Goal: Task Accomplishment & Management: Use online tool/utility

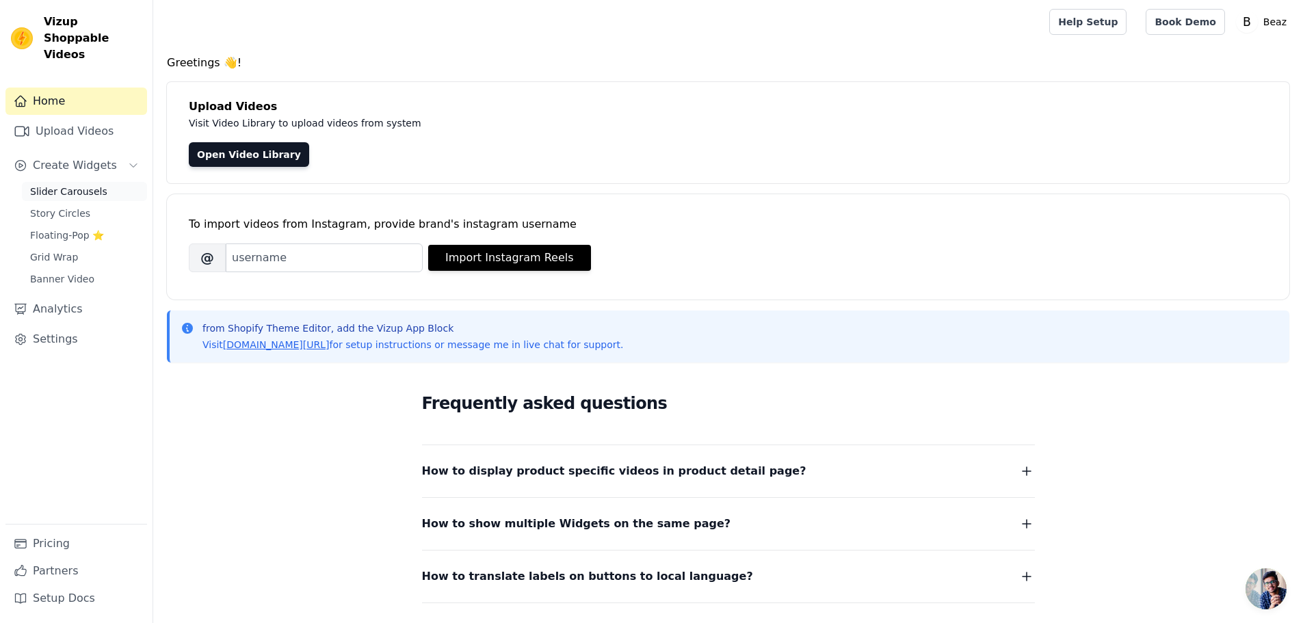
click at [60, 185] on span "Slider Carousels" at bounding box center [68, 192] width 77 height 14
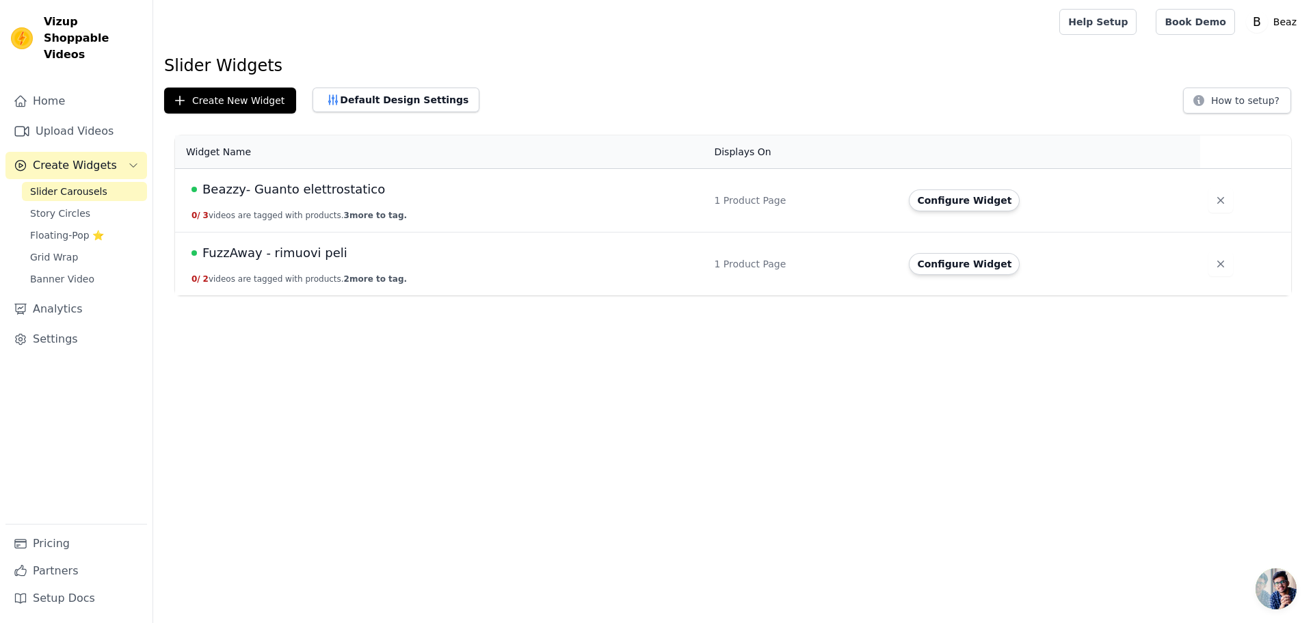
click at [431, 198] on div "Beazzy- Guanto elettrostatico" at bounding box center [445, 189] width 506 height 19
click at [314, 194] on span "Beazzy- Guanto elettrostatico" at bounding box center [293, 189] width 183 height 19
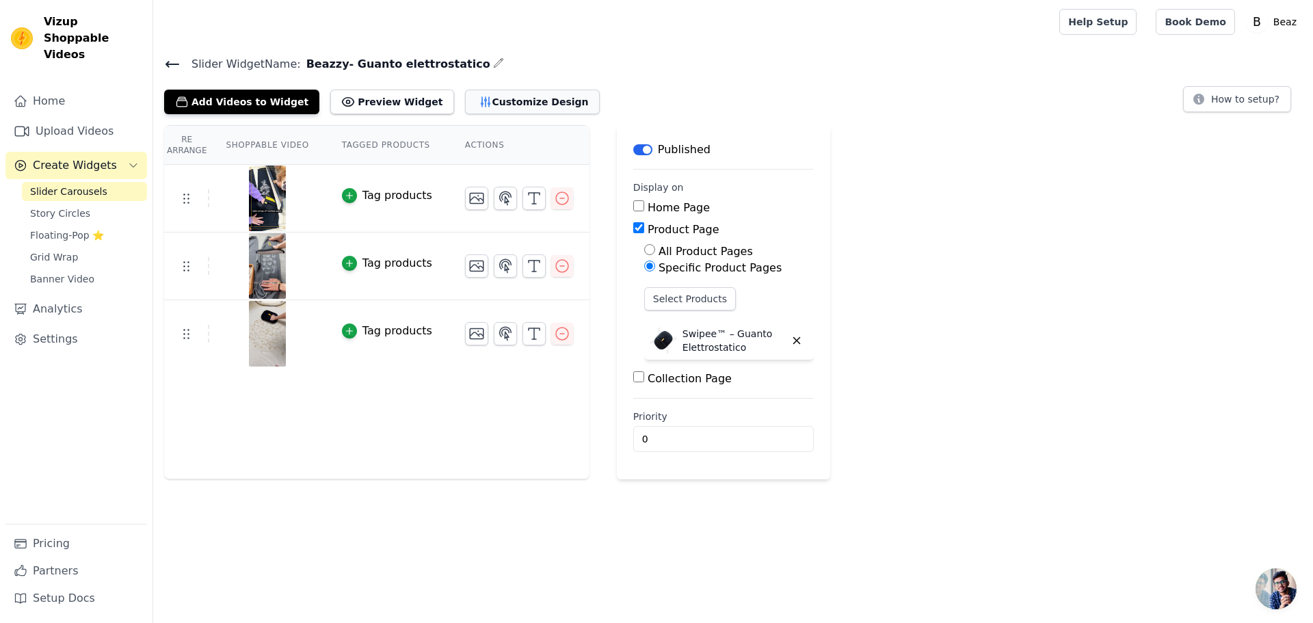
click at [466, 103] on button "Customize Design" at bounding box center [532, 102] width 135 height 25
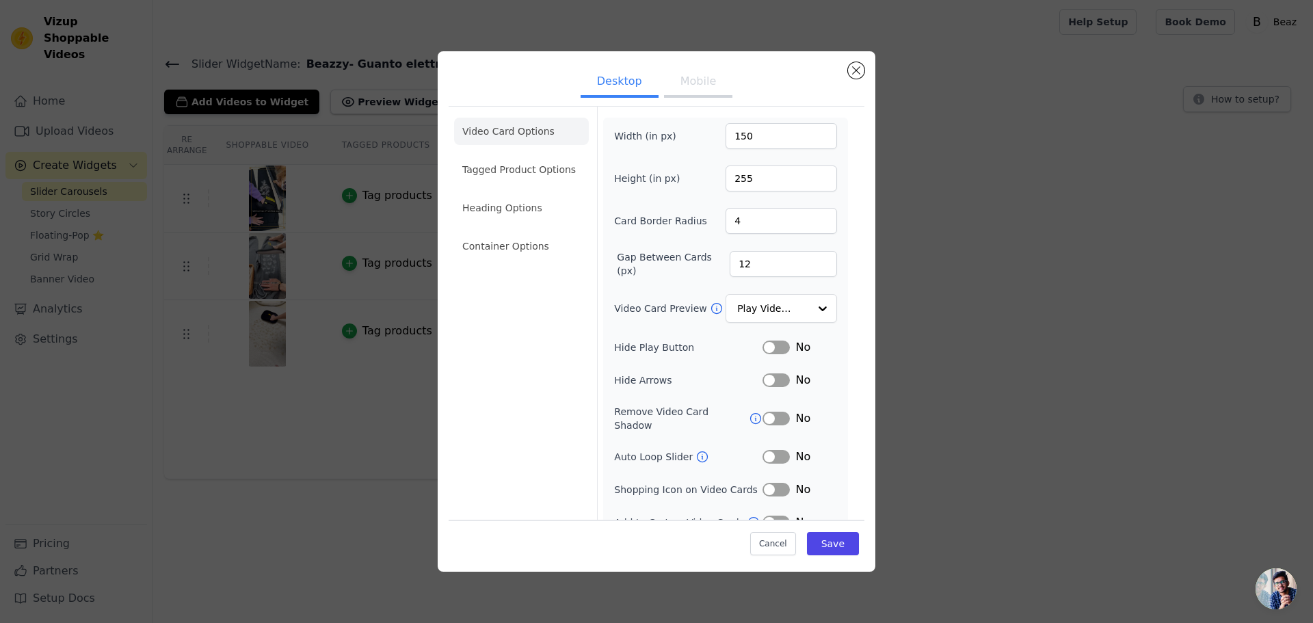
drag, startPoint x: 702, startPoint y: 99, endPoint x: 694, endPoint y: 93, distance: 9.7
click at [694, 93] on ul "Desktop Mobile" at bounding box center [657, 82] width 416 height 41
click at [693, 91] on button "Mobile" at bounding box center [698, 83] width 68 height 30
click at [616, 90] on button "Desktop" at bounding box center [620, 83] width 78 height 30
click at [971, 62] on div "Desktop Mobile Video Card Options Tagged Product Options Heading Options Contai…" at bounding box center [656, 311] width 1269 height 564
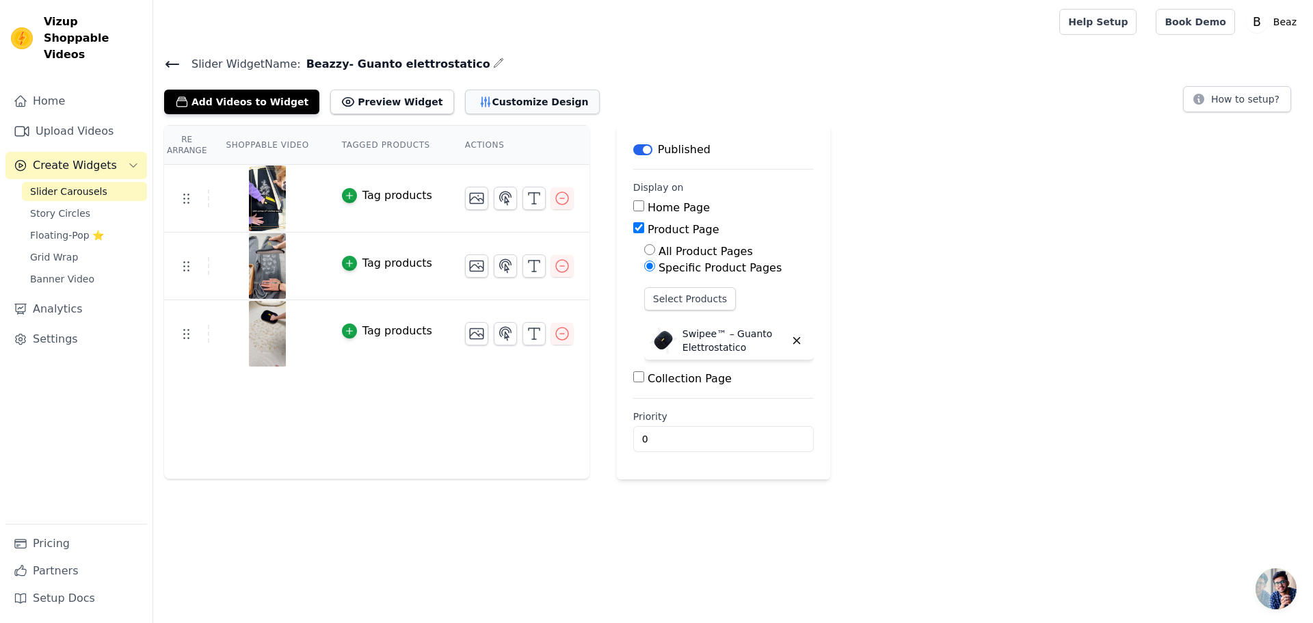
click at [481, 99] on button "Customize Design" at bounding box center [532, 102] width 135 height 25
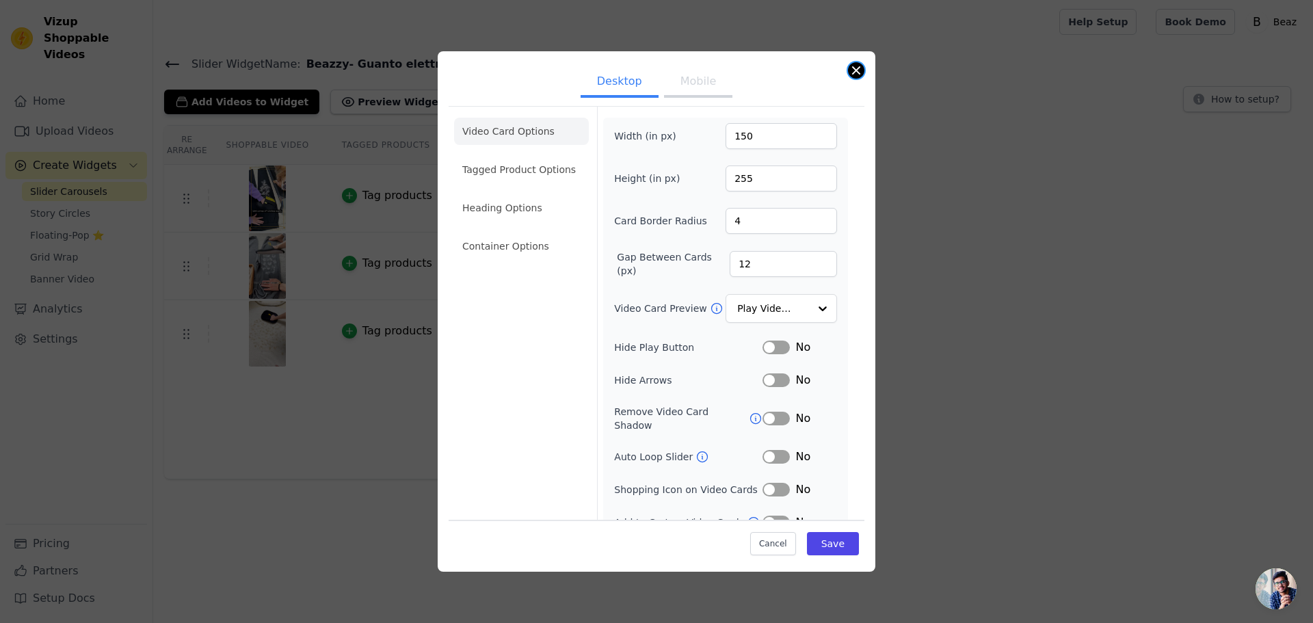
click at [854, 72] on button "Close modal" at bounding box center [856, 70] width 16 height 16
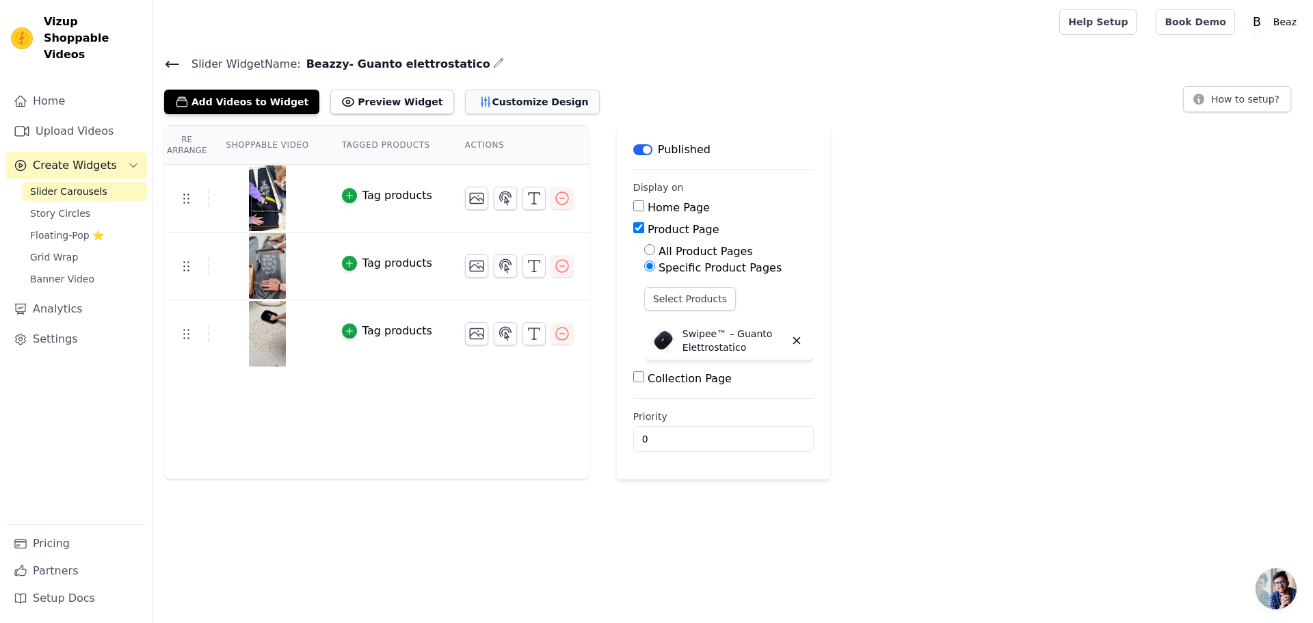
click at [496, 101] on button "Customize Design" at bounding box center [532, 102] width 135 height 25
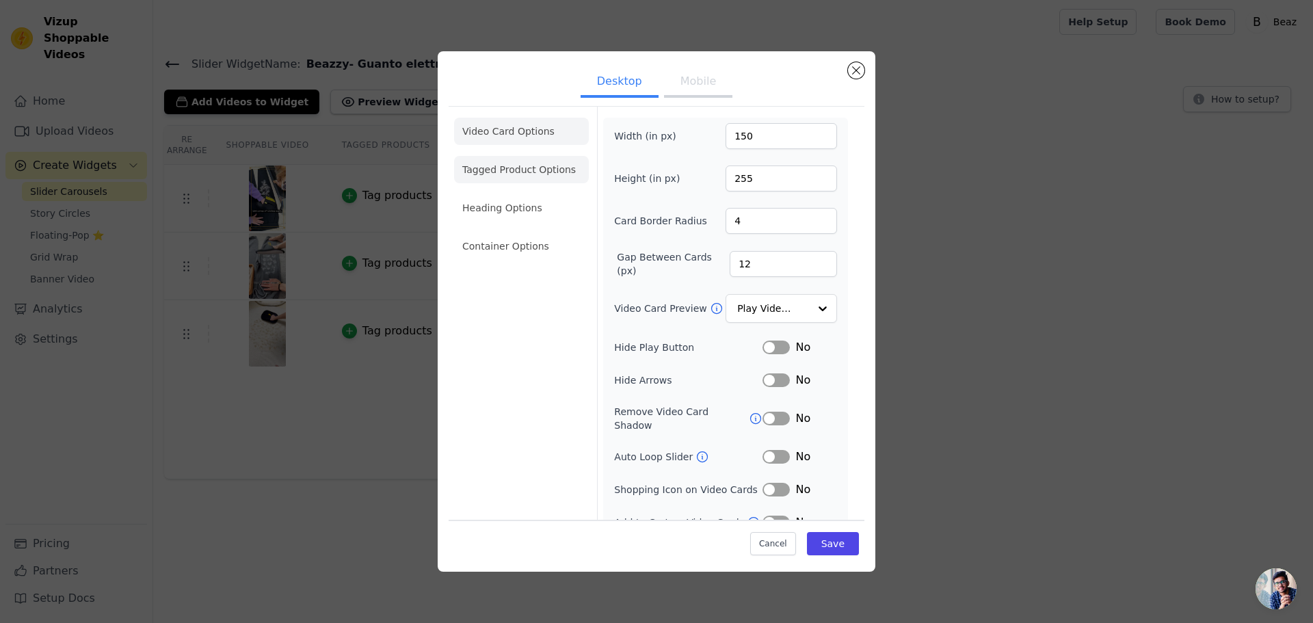
click at [509, 166] on li "Tagged Product Options" at bounding box center [521, 169] width 135 height 27
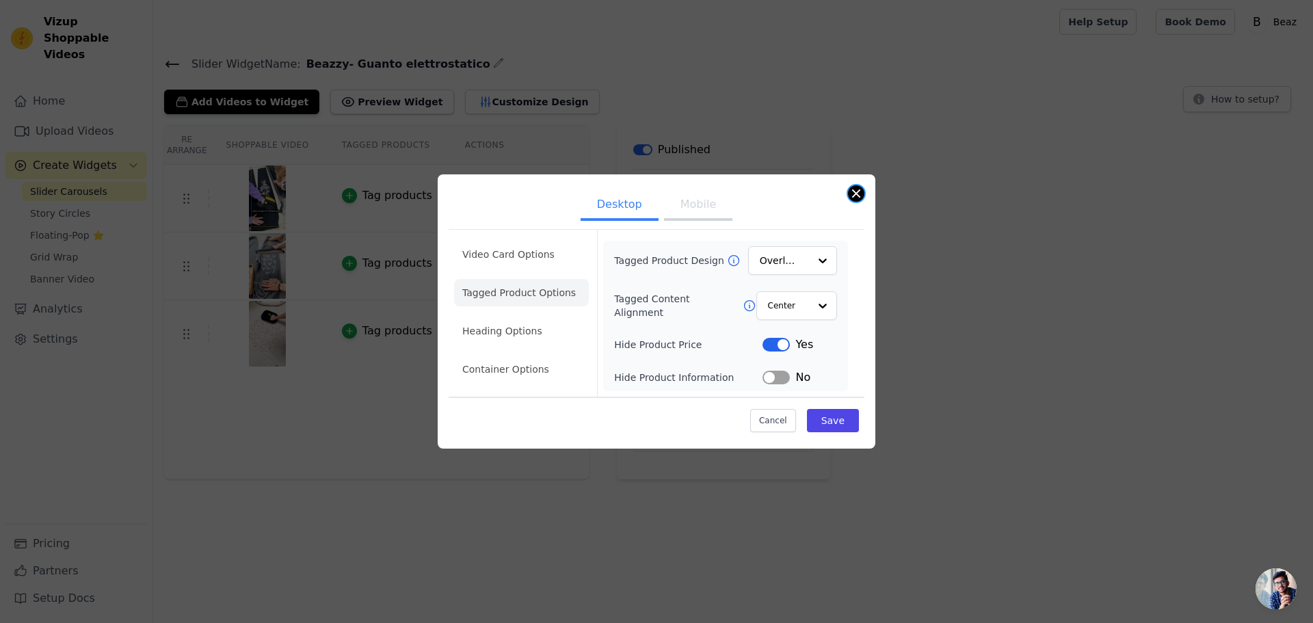
click at [853, 192] on button "Close modal" at bounding box center [856, 193] width 16 height 16
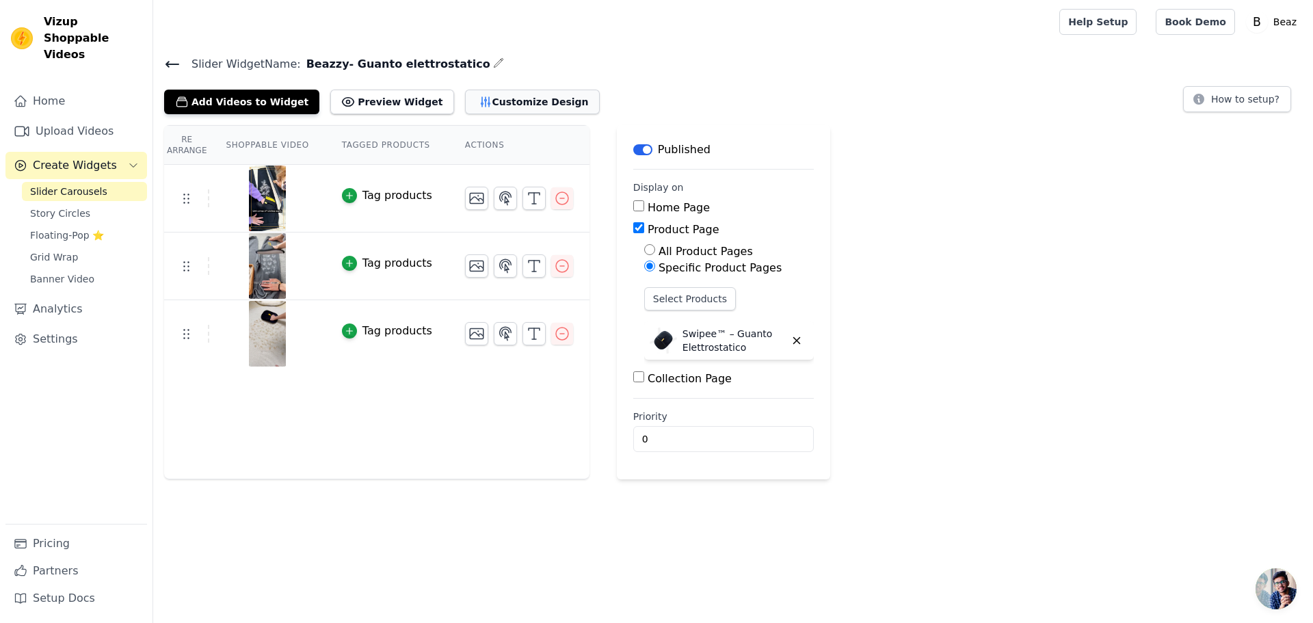
click at [478, 107] on button "Customize Design" at bounding box center [532, 102] width 135 height 25
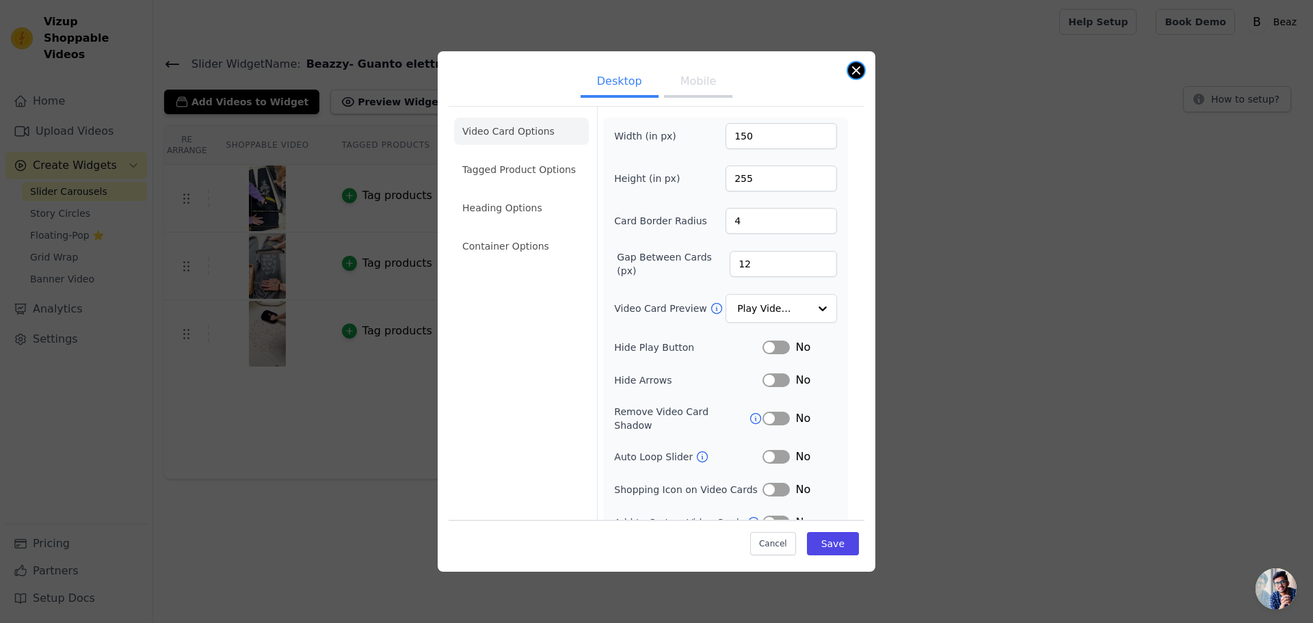
click at [856, 72] on button "Close modal" at bounding box center [856, 70] width 16 height 16
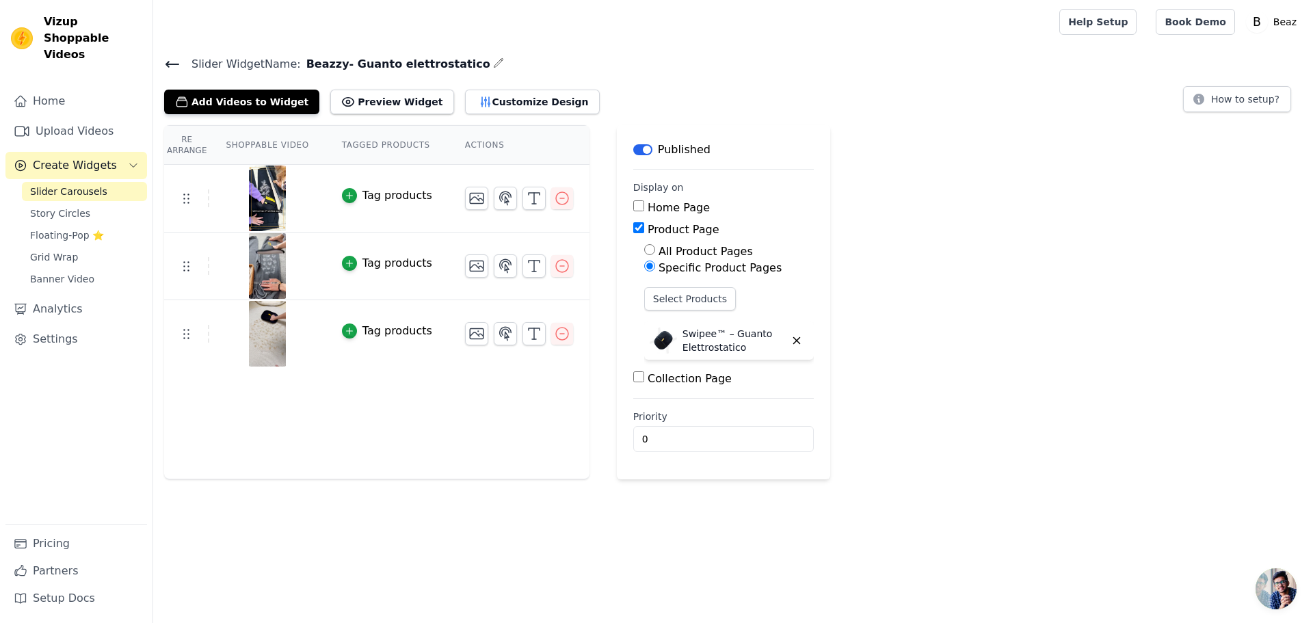
click at [172, 59] on icon at bounding box center [172, 64] width 16 height 16
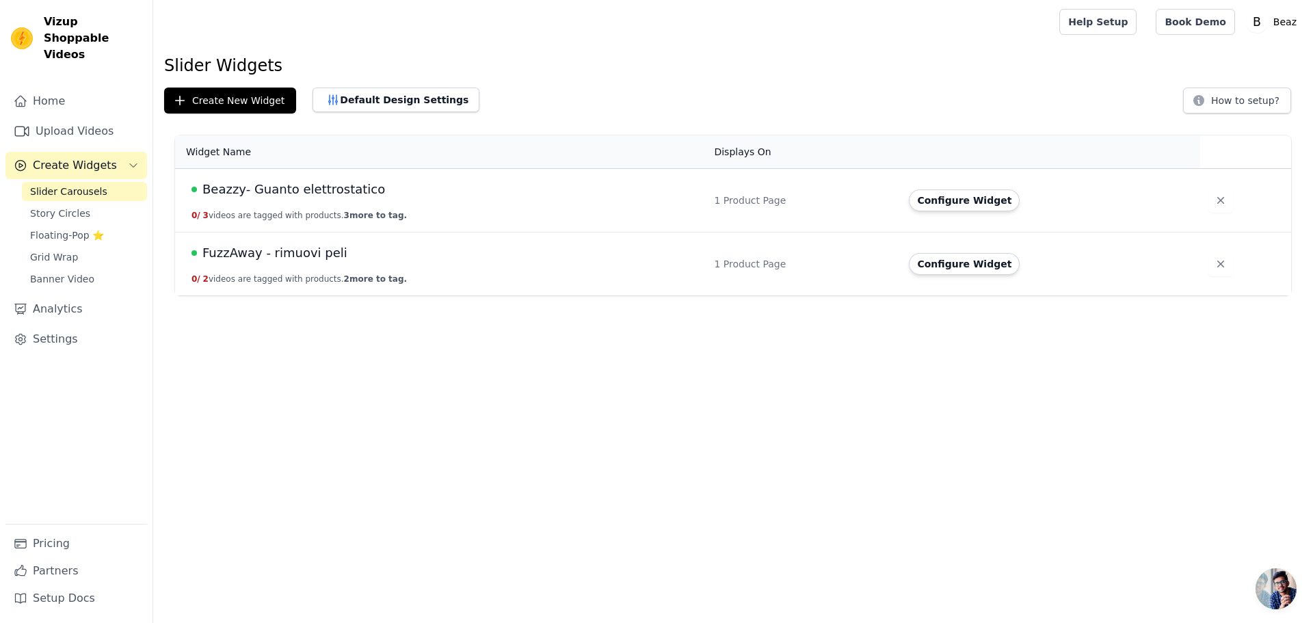
click at [324, 198] on span "Beazzy- Guanto elettrostatico" at bounding box center [293, 189] width 183 height 19
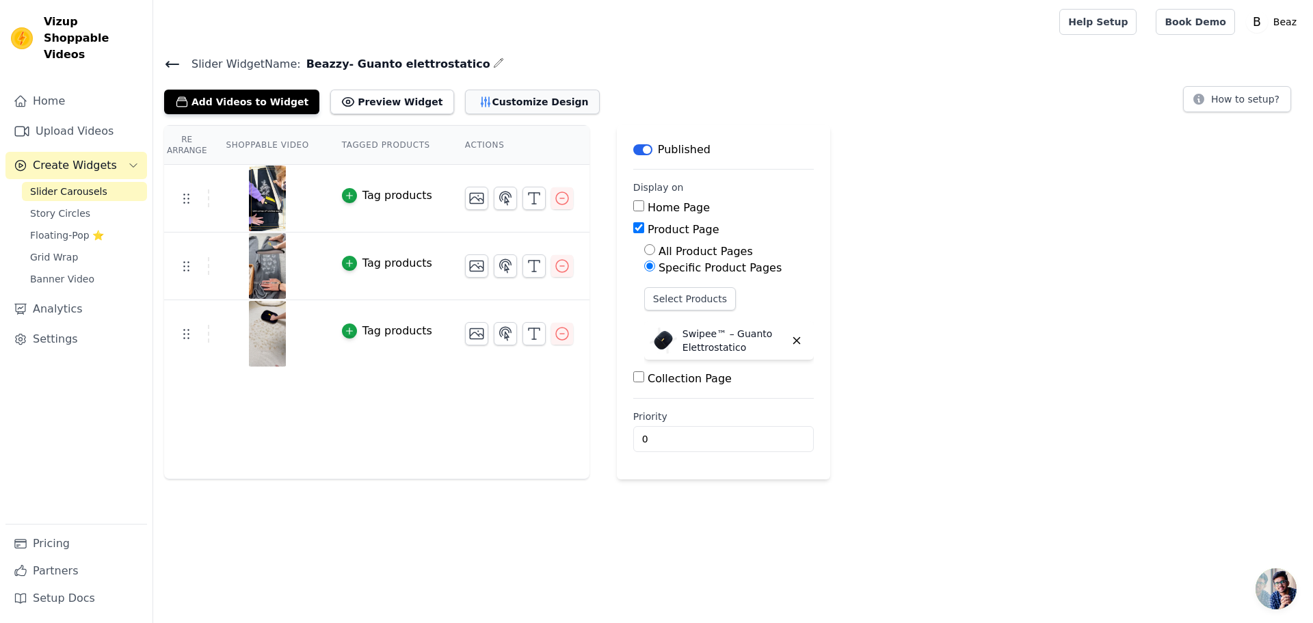
click at [481, 98] on button "Customize Design" at bounding box center [532, 102] width 135 height 25
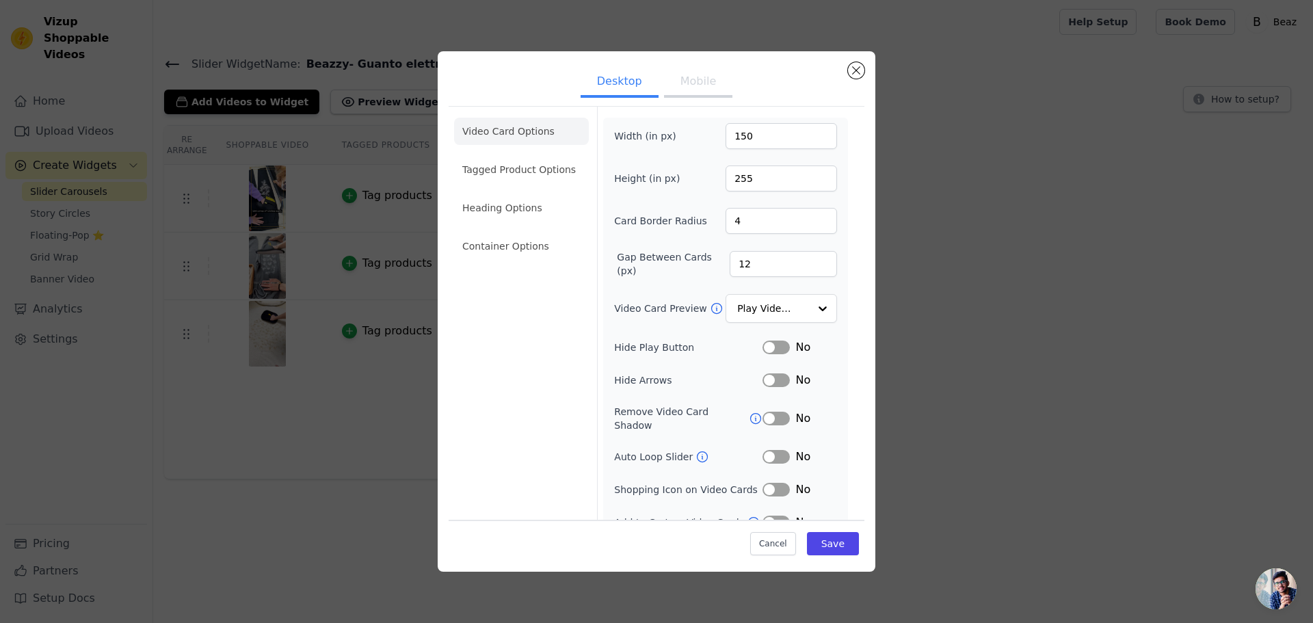
click at [689, 88] on button "Mobile" at bounding box center [698, 83] width 68 height 30
click at [608, 90] on button "Desktop" at bounding box center [620, 83] width 78 height 30
click at [857, 75] on button "Close modal" at bounding box center [856, 70] width 16 height 16
